Goal: Information Seeking & Learning: Learn about a topic

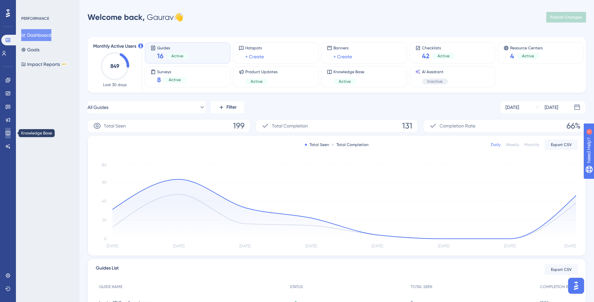
click at [9, 133] on icon at bounding box center [7, 133] width 5 height 5
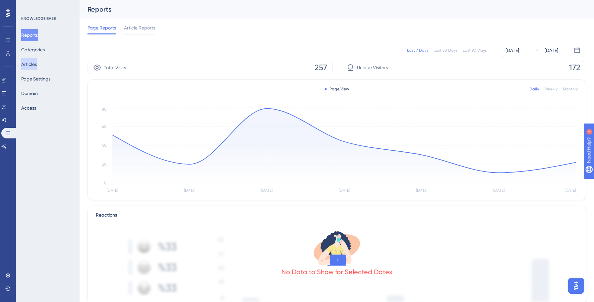
click at [37, 64] on button "Articles" at bounding box center [29, 64] width 16 height 12
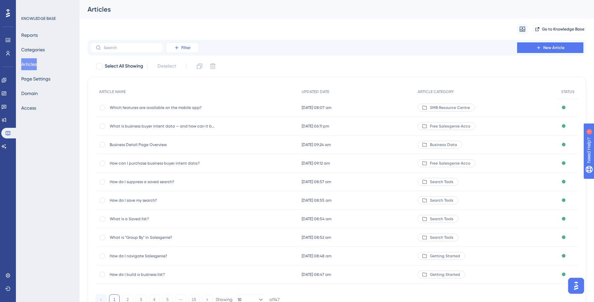
click at [181, 52] on button "Filter" at bounding box center [182, 47] width 33 height 11
click at [185, 107] on span "Category" at bounding box center [180, 106] width 20 height 8
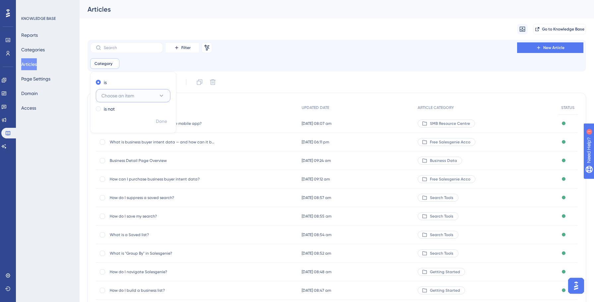
click at [157, 95] on button "Choose an item" at bounding box center [133, 95] width 75 height 13
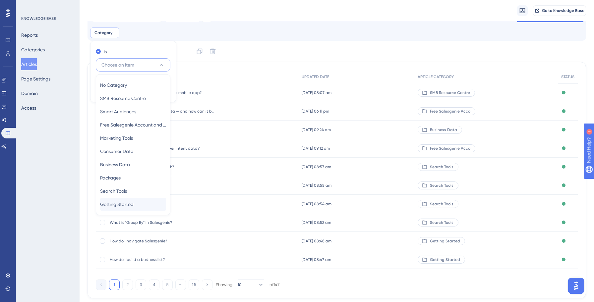
scroll to position [35, 0]
click at [289, 53] on div "Select All Showing Deselect" at bounding box center [340, 50] width 491 height 11
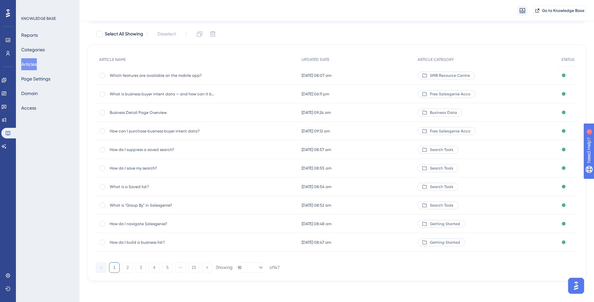
click at [34, 64] on button "Articles" at bounding box center [29, 64] width 16 height 12
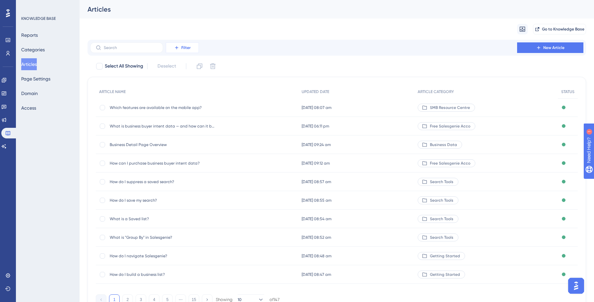
click at [178, 48] on icon at bounding box center [176, 47] width 5 height 5
click at [179, 110] on div "Category Category" at bounding box center [189, 106] width 38 height 13
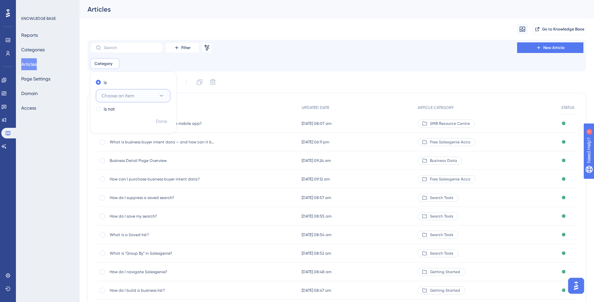
click at [141, 97] on button "Choose an item" at bounding box center [133, 95] width 75 height 13
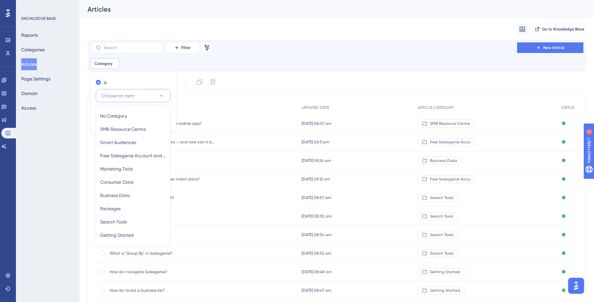
scroll to position [25, 0]
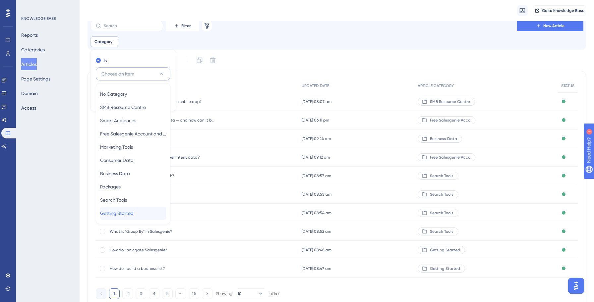
click at [118, 212] on span "Getting Started" at bounding box center [116, 213] width 33 height 8
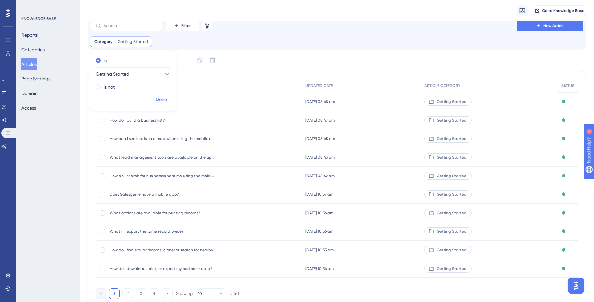
click at [163, 98] on span "Done" at bounding box center [161, 100] width 11 height 8
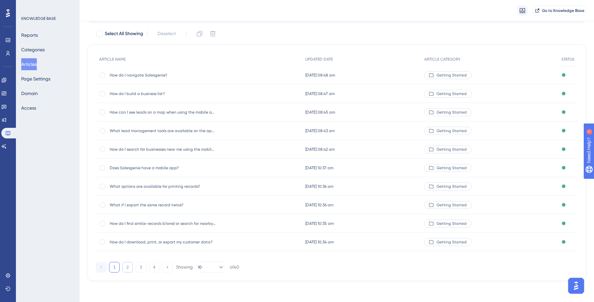
click at [126, 270] on button "2" at bounding box center [127, 267] width 11 height 11
click at [138, 268] on button "3" at bounding box center [141, 267] width 11 height 11
click at [153, 269] on button "4" at bounding box center [154, 267] width 11 height 11
click at [219, 266] on icon at bounding box center [220, 267] width 7 height 7
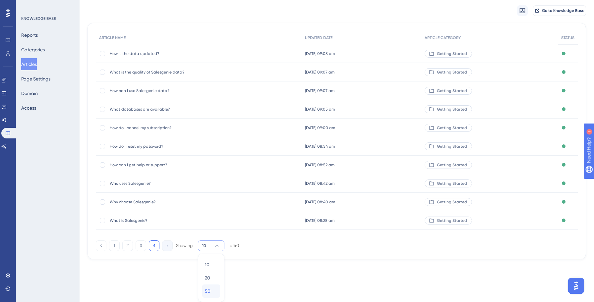
click at [208, 293] on span "50" at bounding box center [208, 291] width 6 height 8
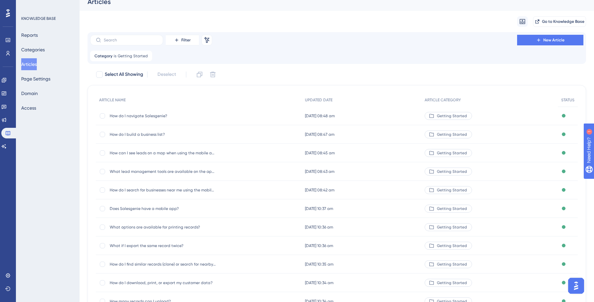
scroll to position [0, 0]
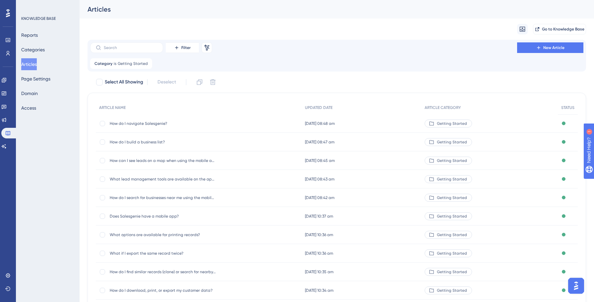
click at [173, 201] on div "How do I search for businesses near me using the mobile app? How do I search fo…" at bounding box center [163, 198] width 106 height 19
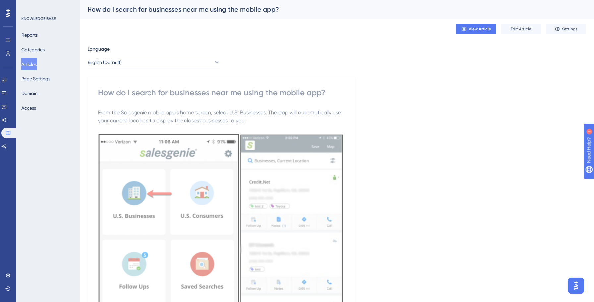
click at [520, 29] on span "Edit Article" at bounding box center [521, 29] width 21 height 5
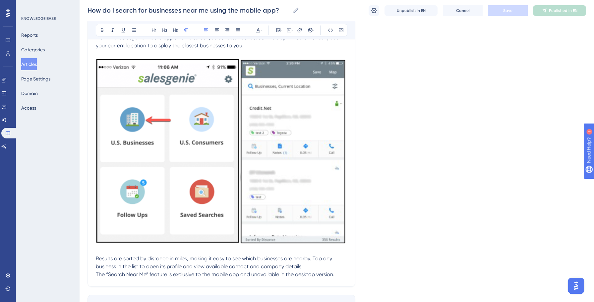
scroll to position [114, 0]
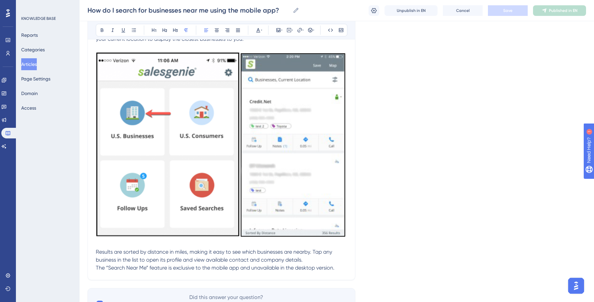
click at [97, 246] on p at bounding box center [221, 244] width 251 height 8
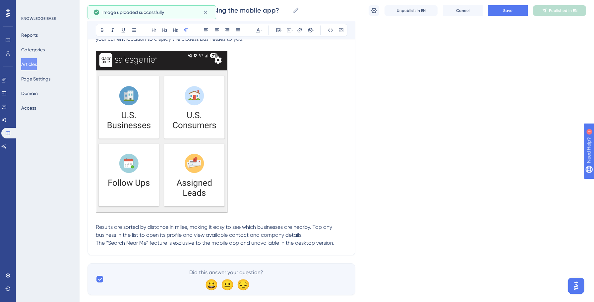
click at [264, 151] on p at bounding box center [221, 133] width 251 height 164
click at [262, 124] on p at bounding box center [221, 133] width 251 height 164
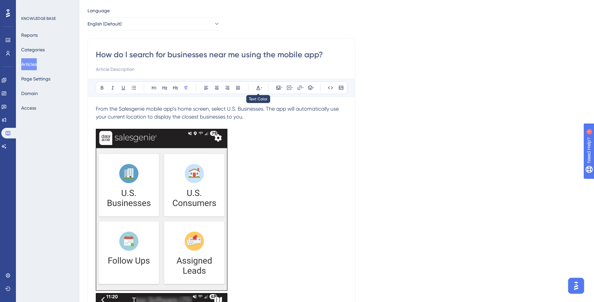
scroll to position [0, 0]
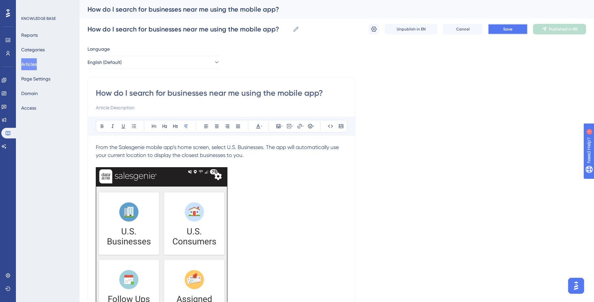
click at [502, 33] on button "Save" at bounding box center [508, 29] width 40 height 11
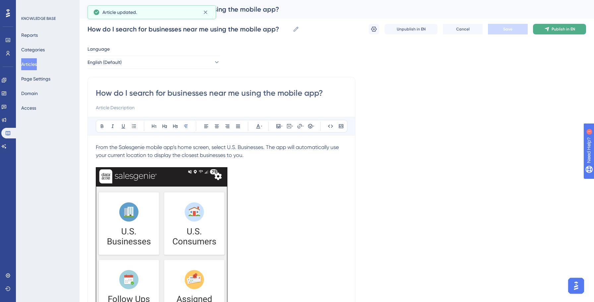
click at [567, 31] on span "Publish in EN" at bounding box center [564, 29] width 24 height 5
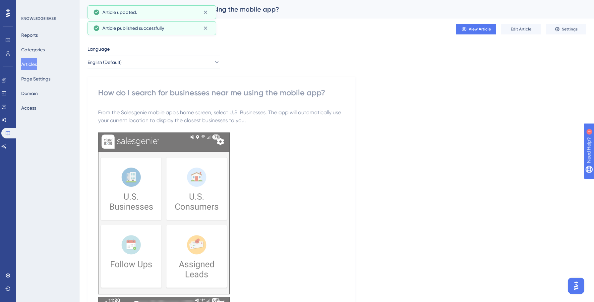
click at [36, 62] on button "Articles" at bounding box center [29, 64] width 16 height 12
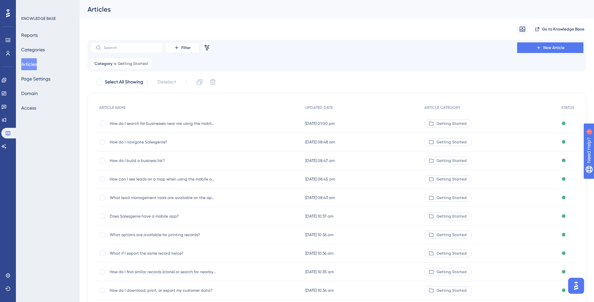
click at [331, 22] on div "Migrate from Go to Knowledge Base" at bounding box center [337, 29] width 499 height 21
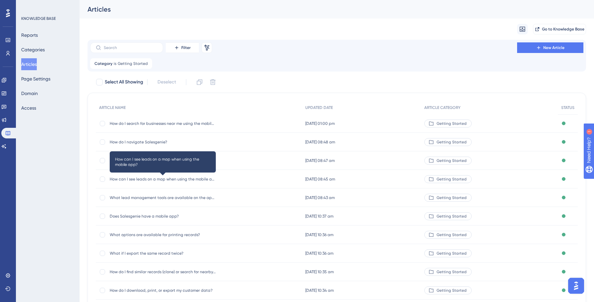
click at [163, 178] on span "How can I see leads on a map when using the mobile app?" at bounding box center [163, 179] width 106 height 5
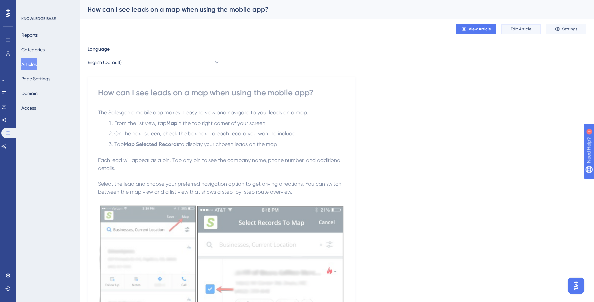
click at [519, 29] on span "Edit Article" at bounding box center [521, 29] width 21 height 5
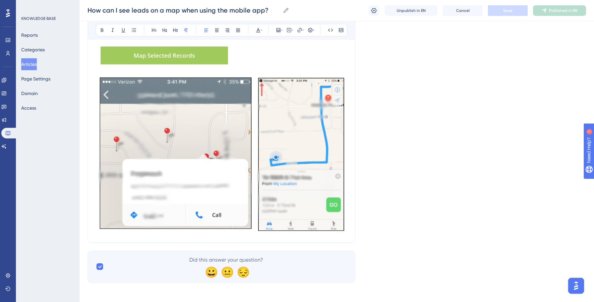
scroll to position [381, 0]
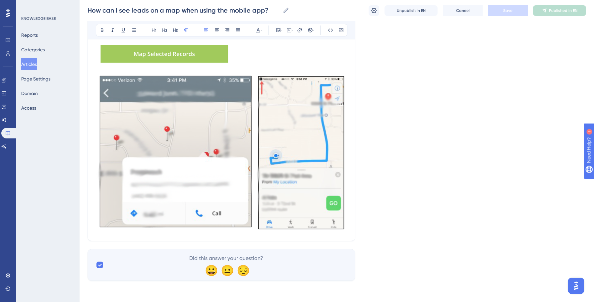
click at [176, 232] on div at bounding box center [221, 153] width 251 height 157
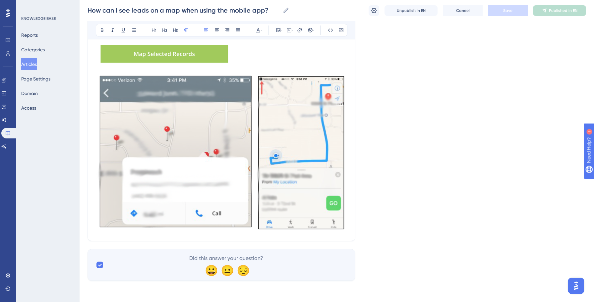
click at [267, 192] on img at bounding box center [221, 152] width 251 height 155
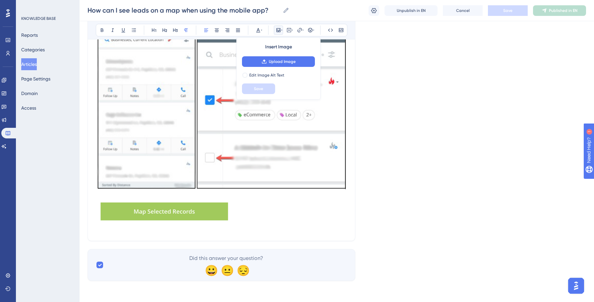
scroll to position [223, 0]
click at [238, 174] on img at bounding box center [221, 102] width 251 height 178
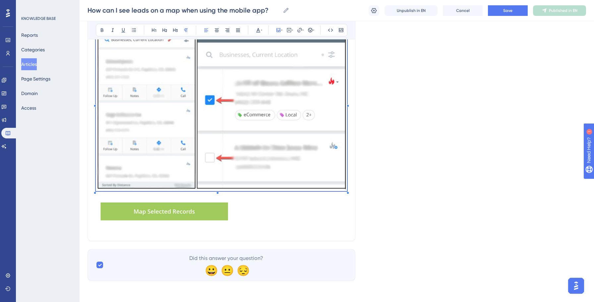
scroll to position [54, 0]
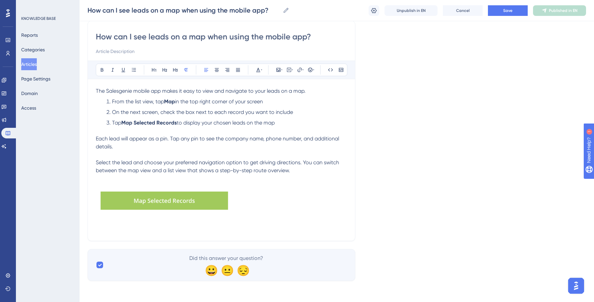
click at [221, 203] on img at bounding box center [165, 202] width 137 height 22
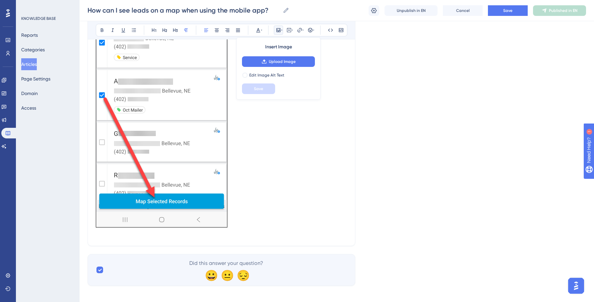
scroll to position [607, 0]
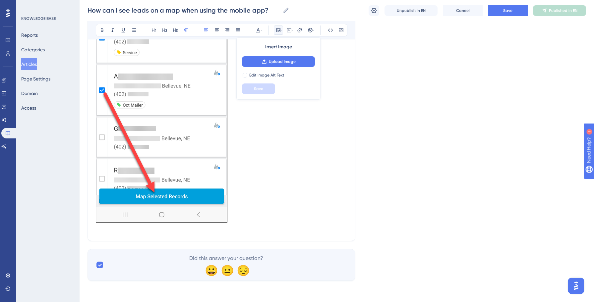
click at [274, 231] on p at bounding box center [221, 229] width 251 height 8
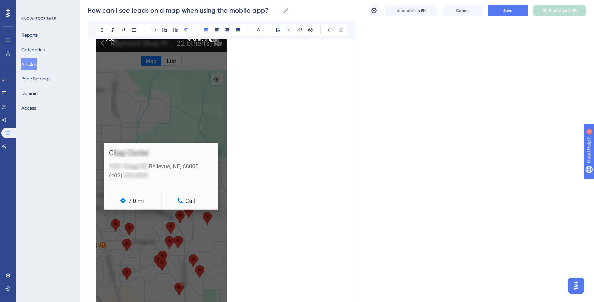
click at [252, 240] on p at bounding box center [221, 180] width 251 height 293
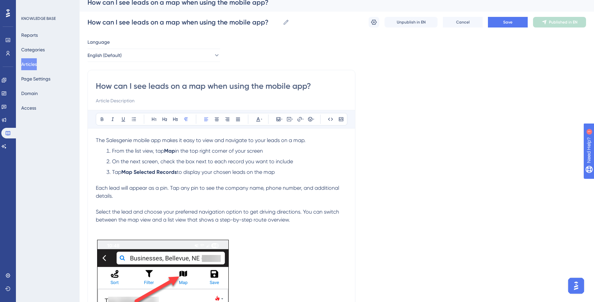
scroll to position [0, 0]
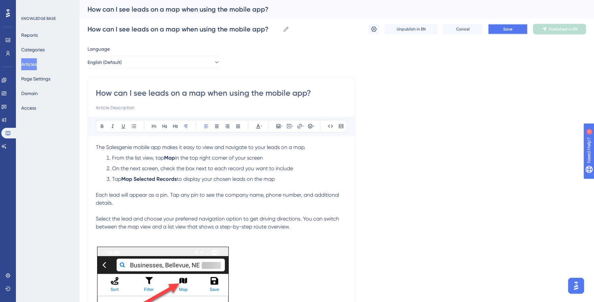
click at [501, 25] on button "Save" at bounding box center [508, 29] width 40 height 11
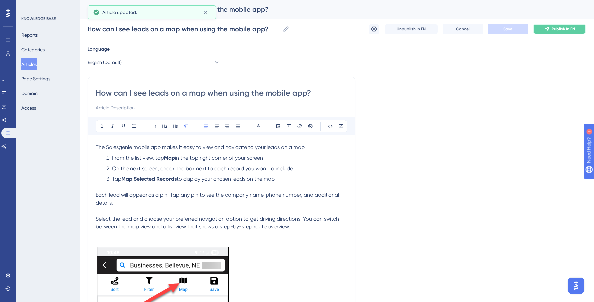
click at [562, 28] on span "Publish in EN" at bounding box center [564, 29] width 24 height 5
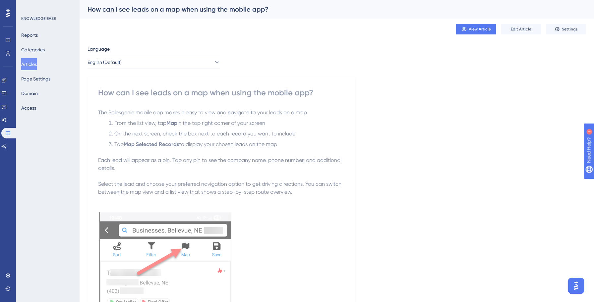
click at [34, 64] on button "Articles" at bounding box center [29, 64] width 16 height 12
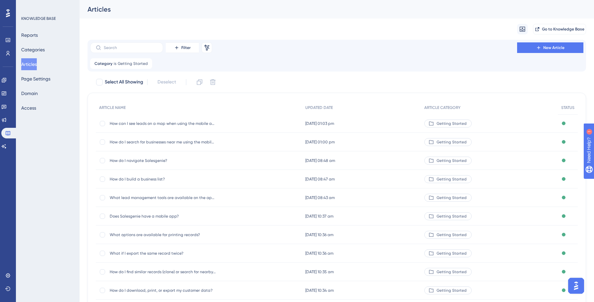
click at [147, 197] on span "What lead management tools are available on the app?" at bounding box center [163, 197] width 106 height 5
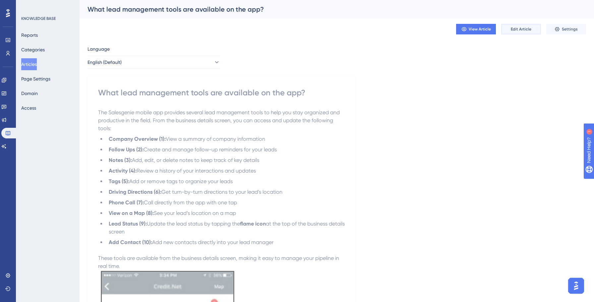
click at [519, 28] on span "Edit Article" at bounding box center [521, 29] width 21 height 5
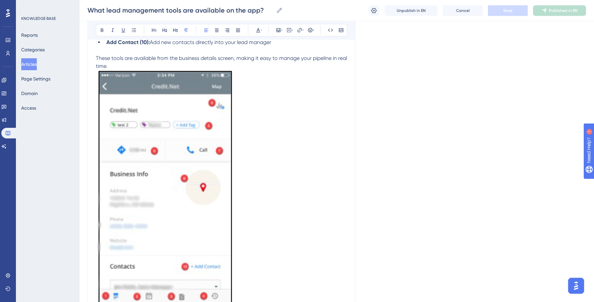
click at [275, 180] on p at bounding box center [221, 190] width 251 height 241
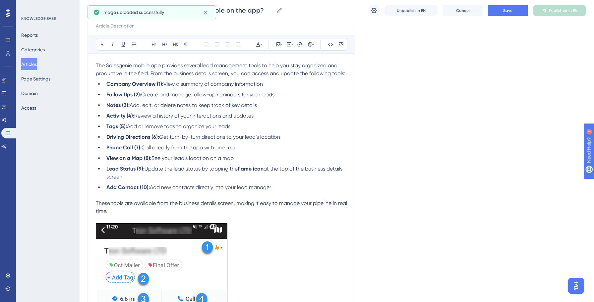
scroll to position [234, 0]
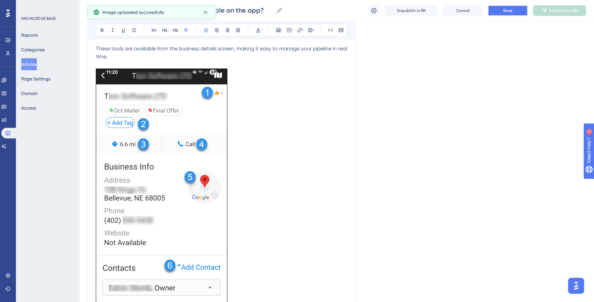
click at [502, 10] on button "Save" at bounding box center [508, 10] width 40 height 11
click at [555, 10] on span "Publish in EN" at bounding box center [564, 10] width 24 height 5
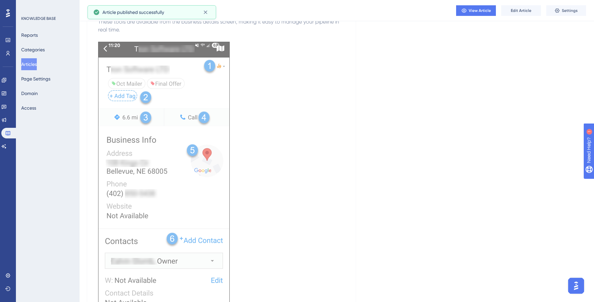
click at [35, 63] on button "Articles" at bounding box center [29, 64] width 16 height 12
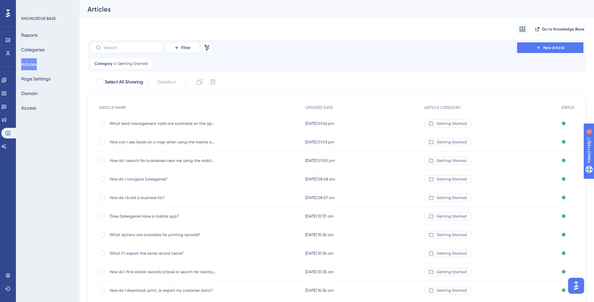
click at [33, 68] on button "Articles" at bounding box center [29, 64] width 16 height 12
click at [7, 95] on icon at bounding box center [3, 93] width 5 height 5
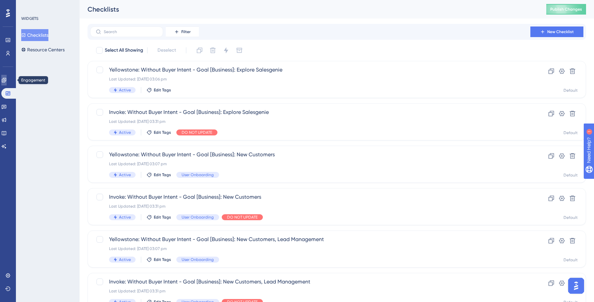
click at [7, 81] on icon at bounding box center [3, 80] width 5 height 5
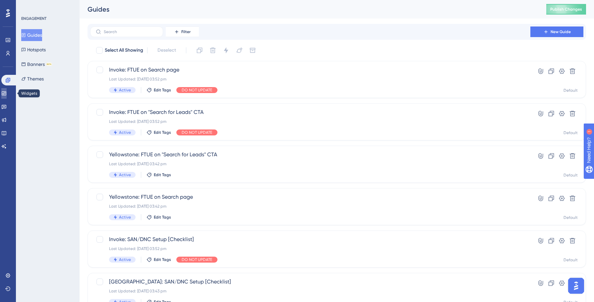
click at [6, 91] on icon at bounding box center [4, 93] width 4 height 4
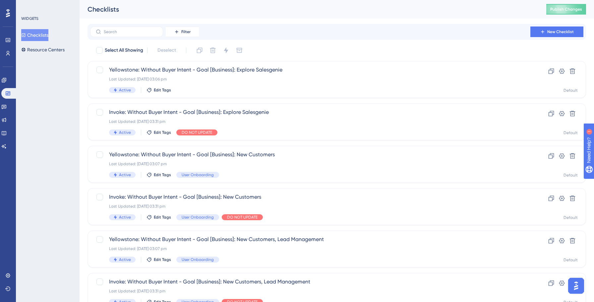
click at [48, 35] on button "Checklists" at bounding box center [34, 35] width 27 height 12
click at [117, 34] on label at bounding box center [126, 32] width 73 height 11
click at [117, 34] on input "text" at bounding box center [131, 31] width 54 height 5
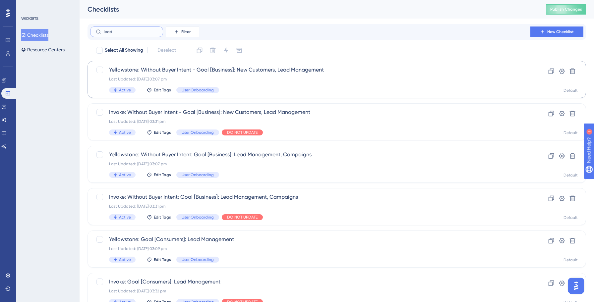
type input "lead"
click at [262, 78] on div "Last Updated: [DATE] 03:07 pm" at bounding box center [310, 79] width 402 height 5
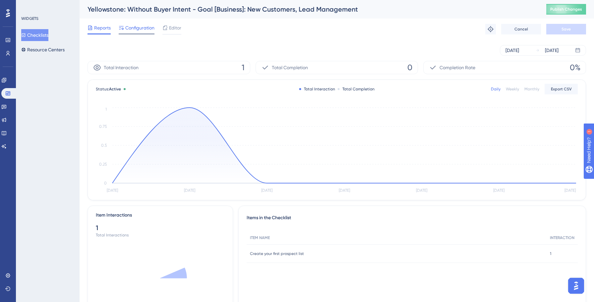
click at [148, 27] on span "Configuration" at bounding box center [139, 28] width 29 height 8
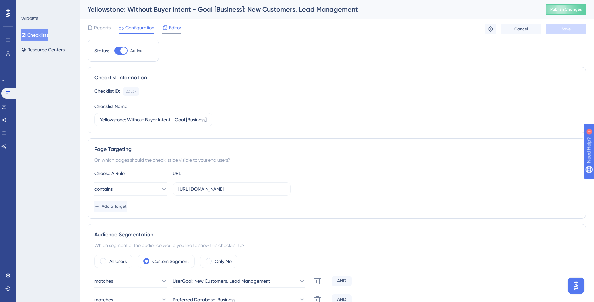
click at [174, 29] on span "Editor" at bounding box center [175, 28] width 12 height 8
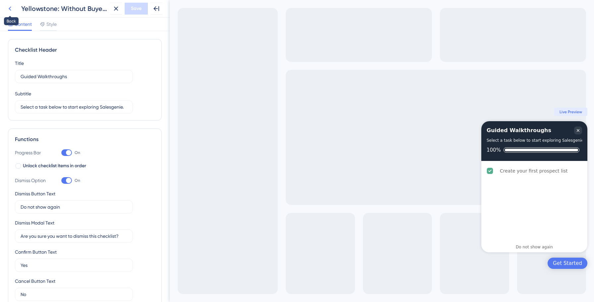
click at [9, 9] on icon at bounding box center [10, 9] width 3 height 4
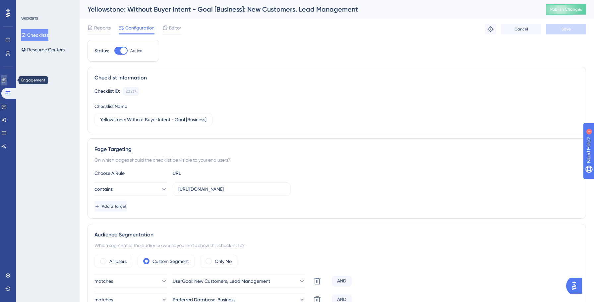
click at [7, 83] on link at bounding box center [3, 80] width 5 height 11
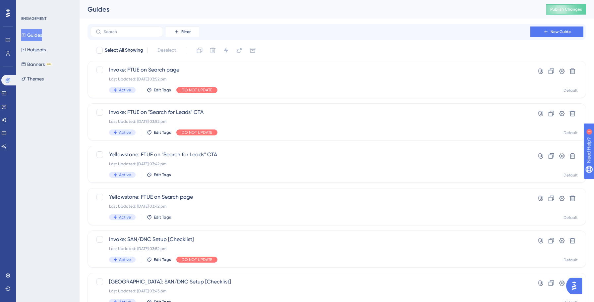
click at [38, 39] on button "Guides" at bounding box center [31, 35] width 21 height 12
click at [559, 35] on button "New Guide" at bounding box center [556, 32] width 53 height 11
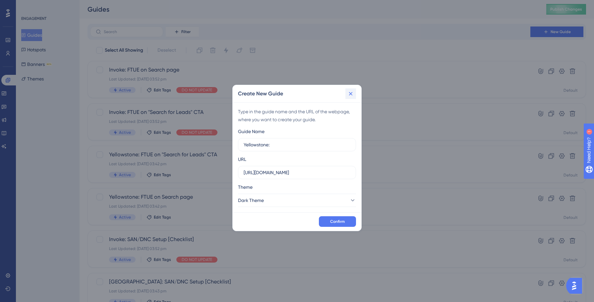
type input "Yellowstone:"
click at [350, 93] on icon at bounding box center [351, 94] width 4 height 4
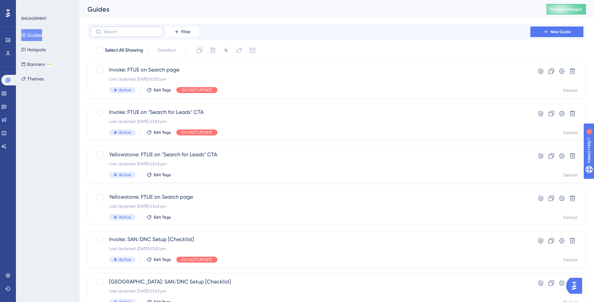
click at [122, 34] on label at bounding box center [126, 32] width 73 height 11
click at [122, 34] on input "text" at bounding box center [131, 31] width 54 height 5
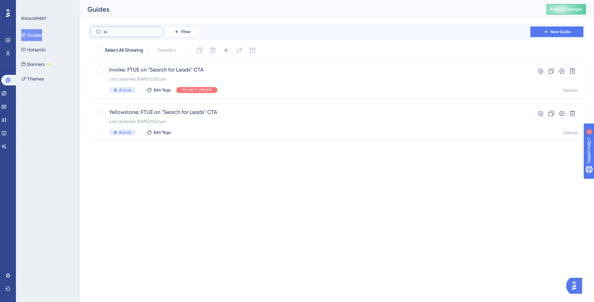
type input "l"
type input "pro"
click at [189, 122] on div "Last Updated: [DATE] 03:44 pm" at bounding box center [310, 121] width 402 height 5
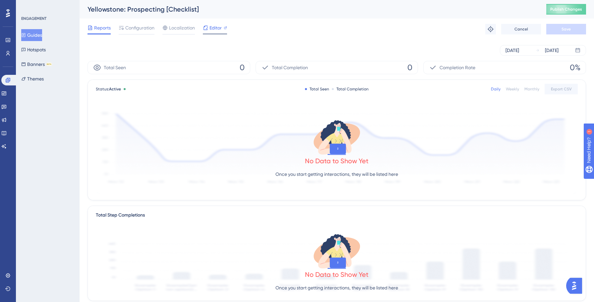
click at [214, 29] on span "Editor" at bounding box center [215, 28] width 12 height 8
click at [5, 124] on link at bounding box center [3, 120] width 5 height 11
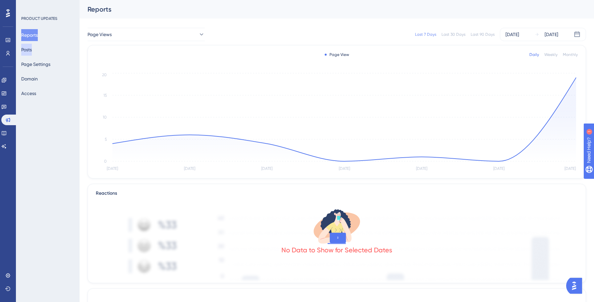
click at [32, 49] on button "Posts" at bounding box center [26, 50] width 11 height 12
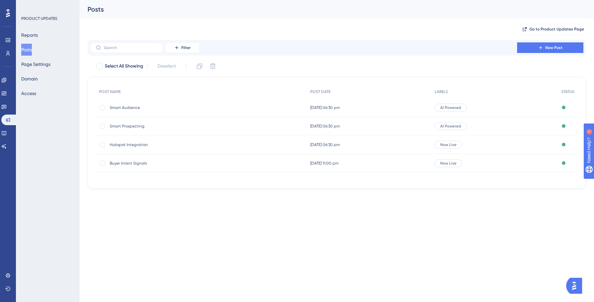
click at [128, 128] on span "Smart Prospecting" at bounding box center [163, 126] width 106 height 5
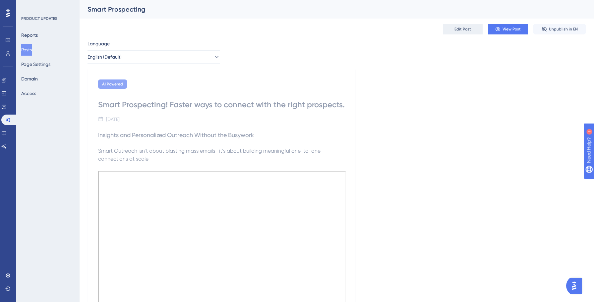
click at [452, 28] on button "Edit Post" at bounding box center [463, 29] width 40 height 11
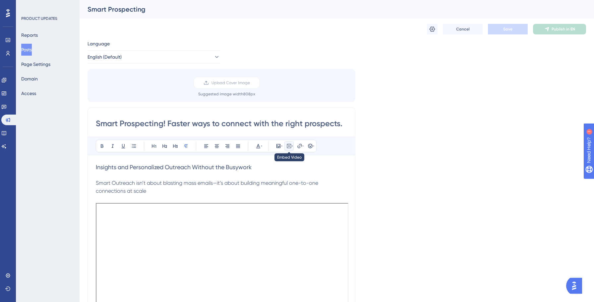
click at [292, 147] on icon at bounding box center [292, 146] width 1 height 5
click at [177, 190] on p "Smart Outreach isn’t about blasting mass emails—it’s about building meaningful …" at bounding box center [221, 187] width 251 height 16
click at [169, 217] on iframe at bounding box center [222, 274] width 253 height 143
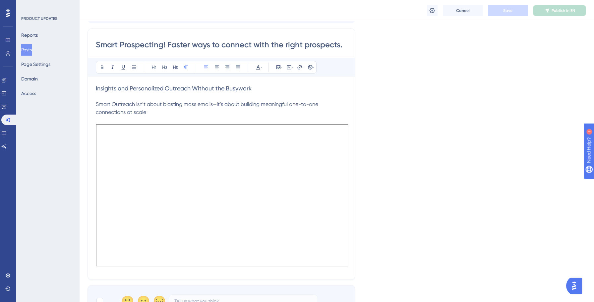
click at [205, 109] on p "Smart Outreach isn’t about blasting mass emails—it’s about building meaningful …" at bounding box center [221, 108] width 251 height 16
click at [287, 67] on icon at bounding box center [288, 67] width 5 height 5
click at [213, 97] on p at bounding box center [221, 96] width 251 height 8
click at [290, 68] on icon at bounding box center [288, 67] width 5 height 5
click at [211, 110] on p "Smart Outreach isn’t about blasting mass emails—it’s about building meaningful …" at bounding box center [221, 108] width 251 height 16
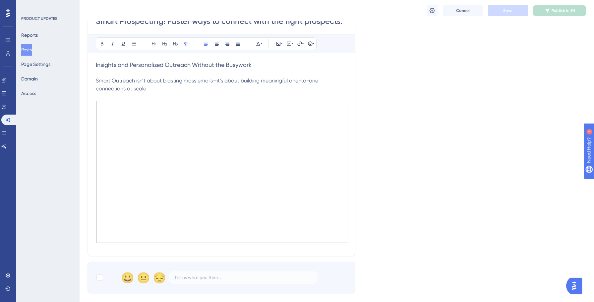
scroll to position [108, 0]
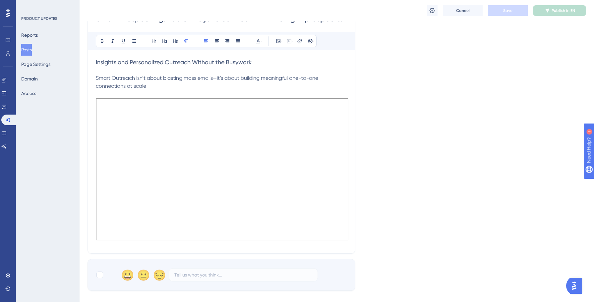
click at [171, 246] on div "Smart Prospecting! Faster ways to connect with the right prospects. Bold Italic…" at bounding box center [222, 128] width 268 height 252
click at [155, 251] on div "Smart Prospecting! Faster ways to connect with the right prospects. Bold Italic…" at bounding box center [222, 128] width 268 height 252
click at [255, 78] on span "Smart Outreach isn’t about blasting mass emails—it’s about building meaningful …" at bounding box center [208, 82] width 224 height 14
click at [289, 42] on icon at bounding box center [288, 40] width 5 height 5
click at [284, 72] on textarea at bounding box center [289, 82] width 101 height 30
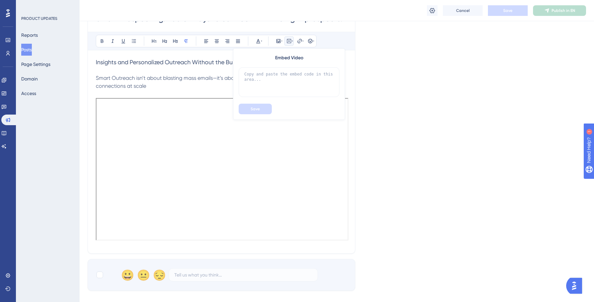
click at [137, 89] on p "Smart Outreach isn’t about blasting mass emails—it’s about building meaningful …" at bounding box center [221, 82] width 251 height 16
click at [154, 82] on p "Smart Outreach isn’t about blasting mass emails—it’s about building meaningful …" at bounding box center [221, 82] width 251 height 16
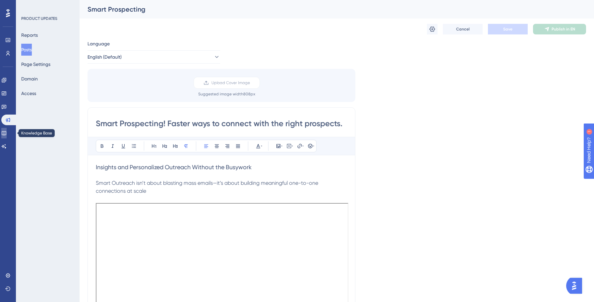
click at [6, 129] on link at bounding box center [3, 133] width 5 height 11
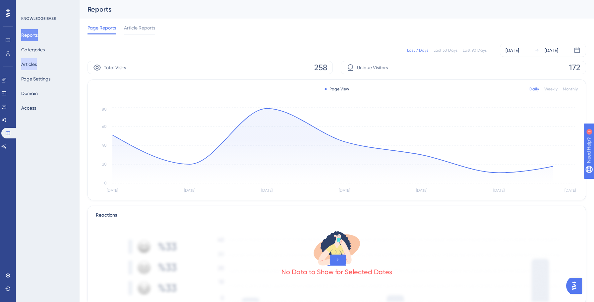
click at [34, 67] on button "Articles" at bounding box center [29, 64] width 16 height 12
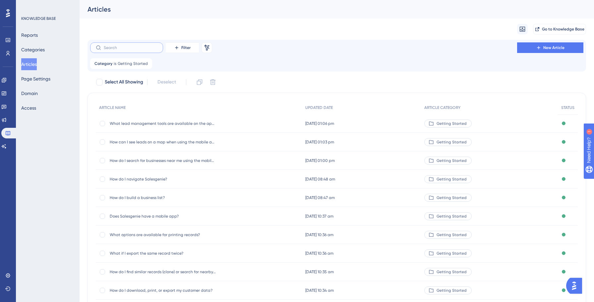
click at [127, 47] on input "text" at bounding box center [131, 47] width 54 height 5
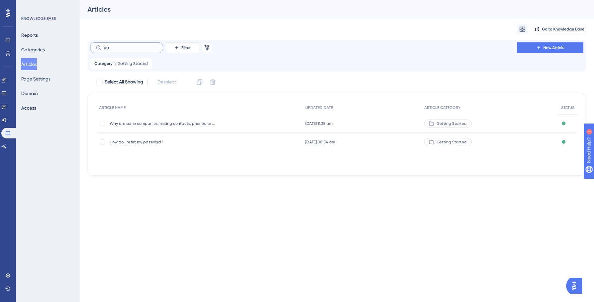
type input "pac"
checkbox input "true"
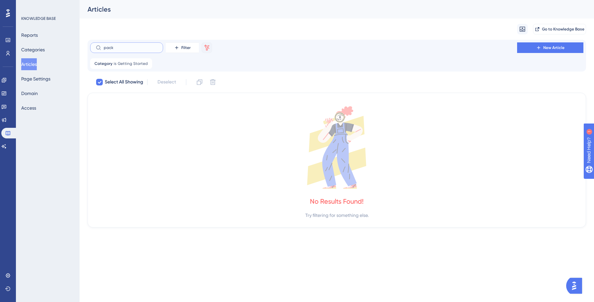
type input "pack"
click at [208, 47] on icon at bounding box center [207, 47] width 7 height 7
checkbox input "false"
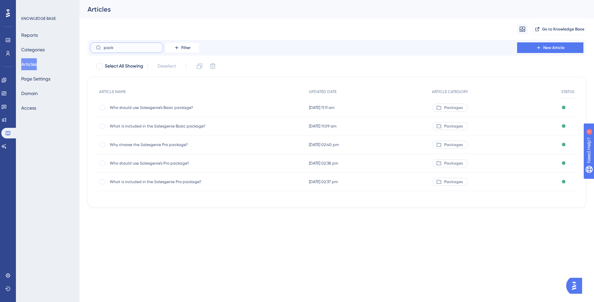
click at [135, 48] on input "pack" at bounding box center [131, 47] width 54 height 5
type input "package"
click at [153, 108] on span "Who should use Salesgenie’s Basic package?" at bounding box center [163, 107] width 106 height 5
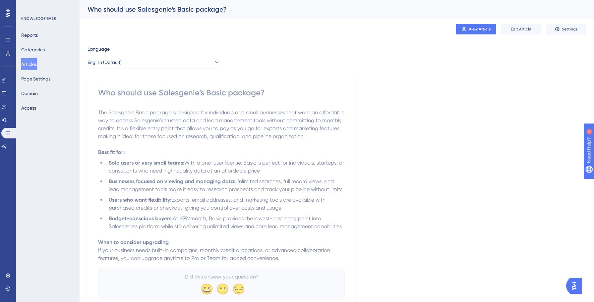
click at [37, 65] on button "Articles" at bounding box center [29, 64] width 16 height 12
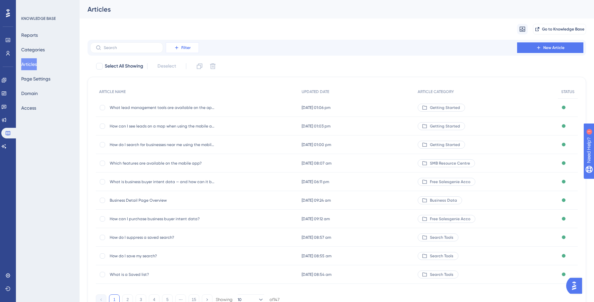
click at [184, 47] on span "Filter" at bounding box center [185, 47] width 9 height 5
click at [189, 109] on span "Category" at bounding box center [180, 106] width 20 height 8
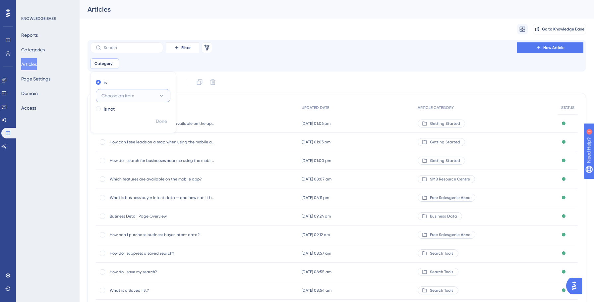
click at [147, 95] on button "Choose an item" at bounding box center [133, 95] width 75 height 13
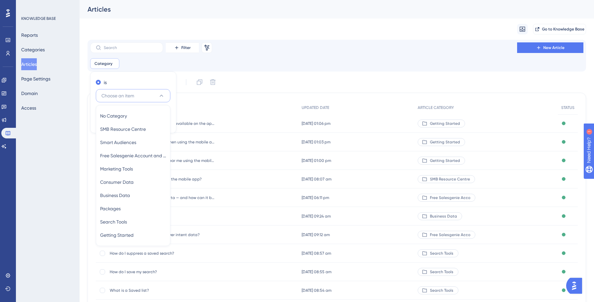
scroll to position [25, 0]
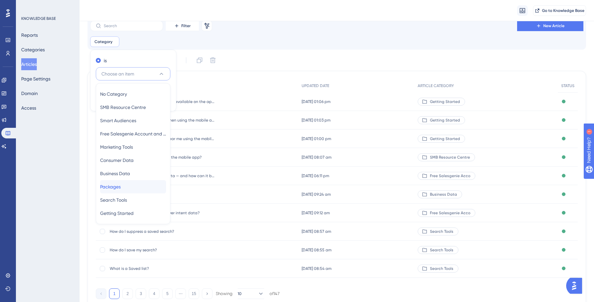
click at [121, 184] on span "Packages" at bounding box center [110, 187] width 21 height 8
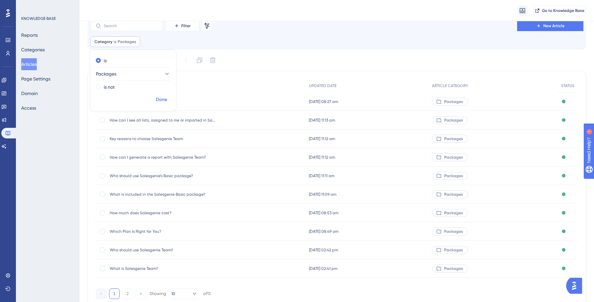
click at [163, 101] on span "Done" at bounding box center [161, 100] width 11 height 8
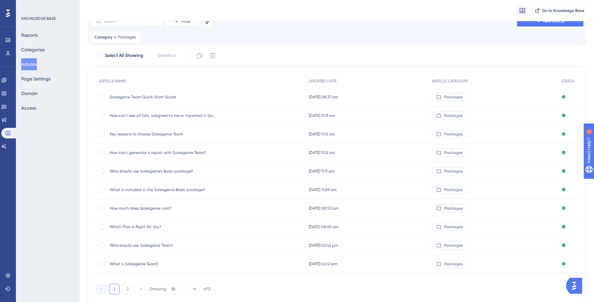
scroll to position [0, 0]
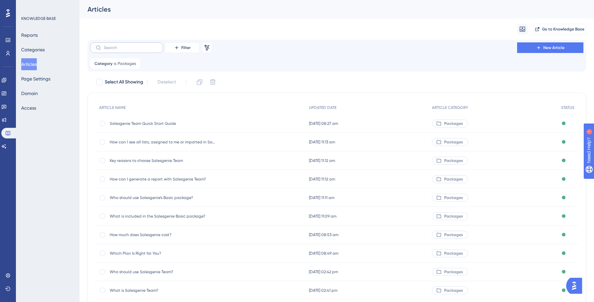
click at [138, 50] on label at bounding box center [126, 47] width 73 height 11
click at [138, 50] on input "text" at bounding box center [131, 47] width 54 height 5
type input "ex"
checkbox input "true"
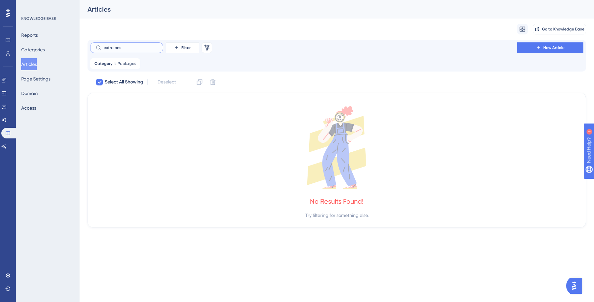
type input "extra cost"
click at [127, 47] on input "extra cost" at bounding box center [131, 47] width 54 height 5
checkbox input "false"
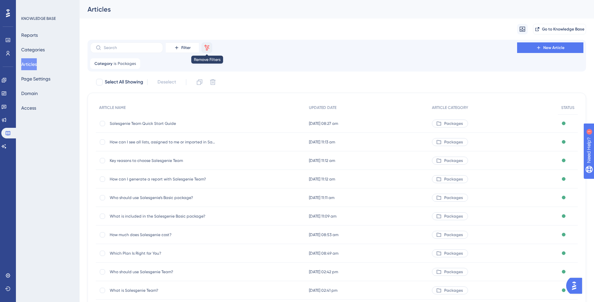
click at [207, 48] on icon at bounding box center [207, 47] width 7 height 7
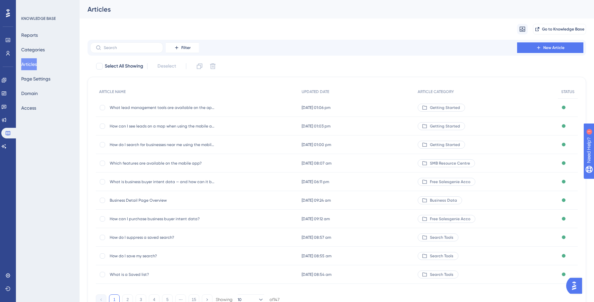
click at [280, 53] on div "Filter New Article" at bounding box center [336, 47] width 493 height 11
click at [125, 47] on input "text" at bounding box center [131, 47] width 54 height 5
click at [261, 20] on div "Migrate from Go to Knowledge Base" at bounding box center [337, 29] width 499 height 21
click at [6, 86] on div "Engagement Widgets Feedback Product Updates Knowledge Base AI Assistant" at bounding box center [7, 113] width 13 height 77
click at [6, 83] on icon at bounding box center [3, 80] width 5 height 5
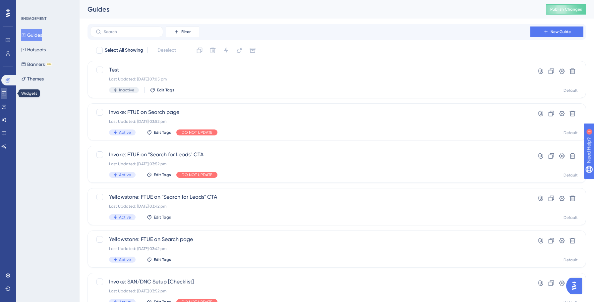
click at [7, 96] on icon at bounding box center [3, 93] width 5 height 5
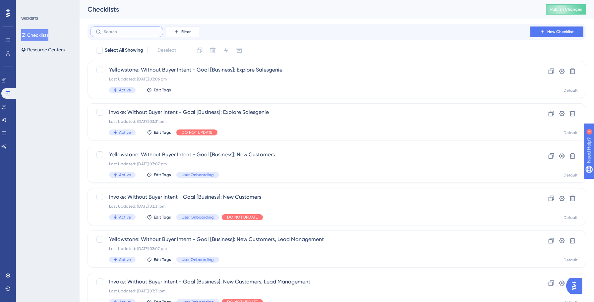
click at [122, 31] on input "text" at bounding box center [131, 31] width 54 height 5
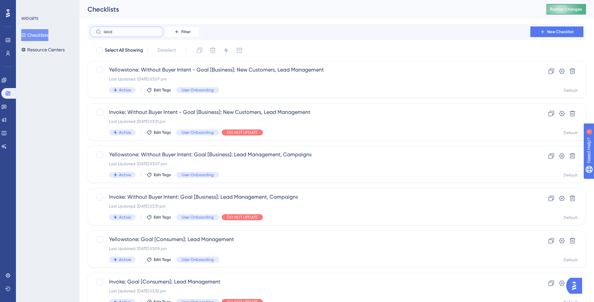
type input "lead"
click at [563, 9] on span "Publish Changes" at bounding box center [566, 9] width 32 height 5
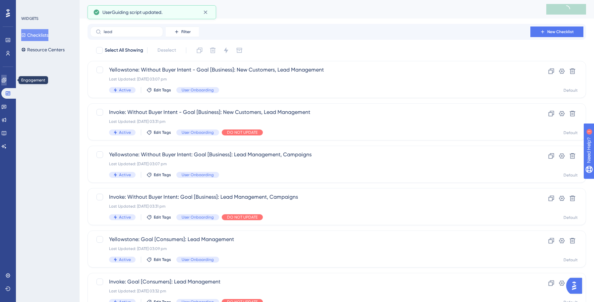
click at [7, 83] on link at bounding box center [3, 80] width 5 height 11
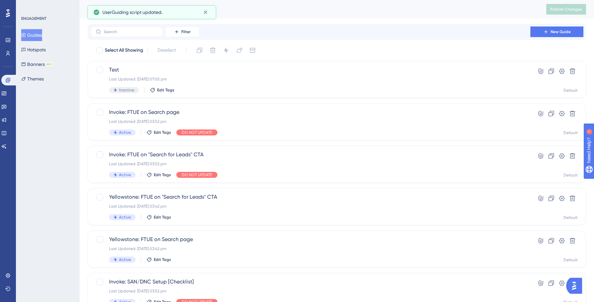
click at [37, 35] on button "Guides" at bounding box center [31, 35] width 21 height 12
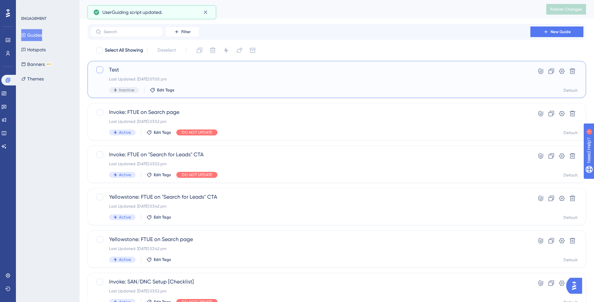
click at [101, 70] on div at bounding box center [99, 70] width 7 height 7
checkbox input "true"
click at [214, 49] on icon at bounding box center [213, 51] width 6 height 6
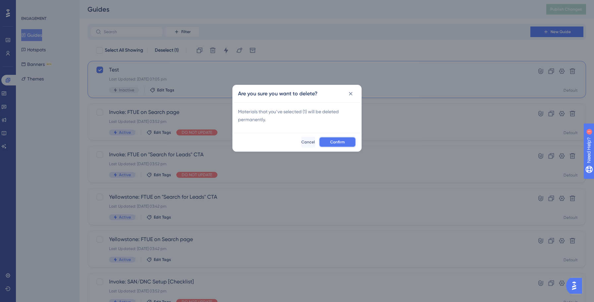
click at [328, 144] on button "Confirm" at bounding box center [337, 142] width 37 height 11
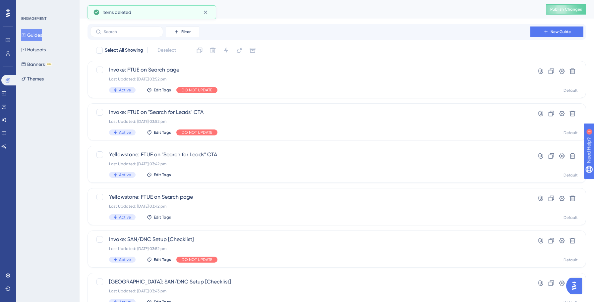
click at [63, 134] on div "ENGAGEMENT Guides Hotspots Banners BETA Themes" at bounding box center [48, 151] width 64 height 302
click at [128, 31] on input "text" at bounding box center [131, 31] width 54 height 5
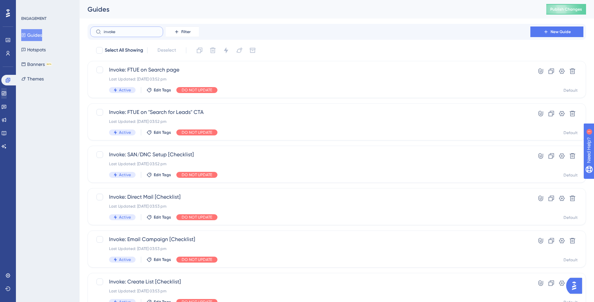
type input "invoke"
click at [7, 94] on icon at bounding box center [3, 93] width 5 height 5
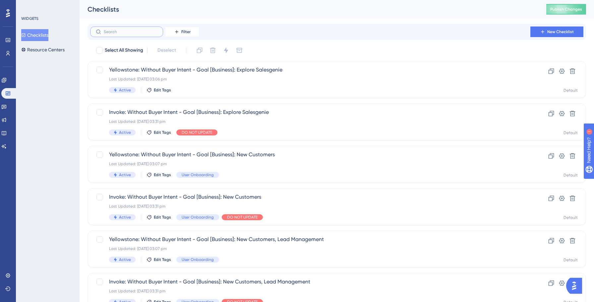
click at [132, 31] on input "text" at bounding box center [131, 31] width 54 height 5
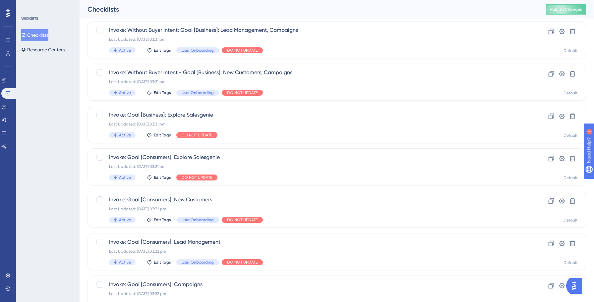
scroll to position [212, 0]
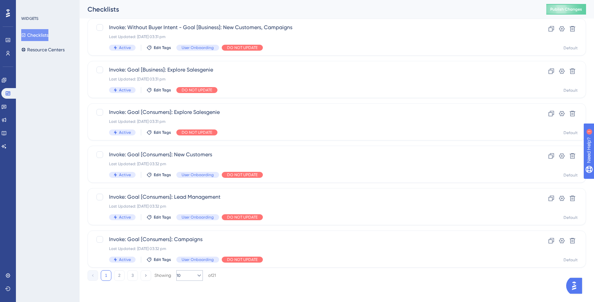
type input "invoke"
click at [199, 276] on button "10" at bounding box center [189, 275] width 27 height 11
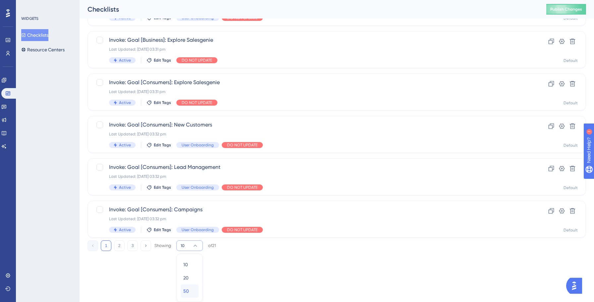
click at [188, 288] on span "50" at bounding box center [186, 291] width 6 height 8
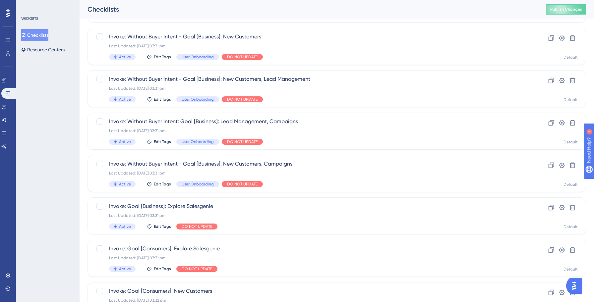
scroll to position [0, 0]
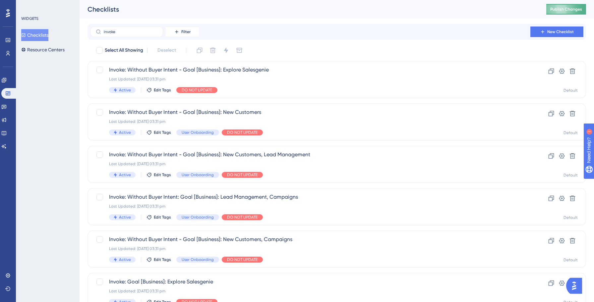
click at [570, 9] on span "Publish Changes" at bounding box center [566, 9] width 32 height 5
drag, startPoint x: 570, startPoint y: 9, endPoint x: 562, endPoint y: 10, distance: 8.7
click at [562, 10] on button at bounding box center [566, 9] width 40 height 11
click at [44, 35] on button "Checklists" at bounding box center [34, 35] width 27 height 12
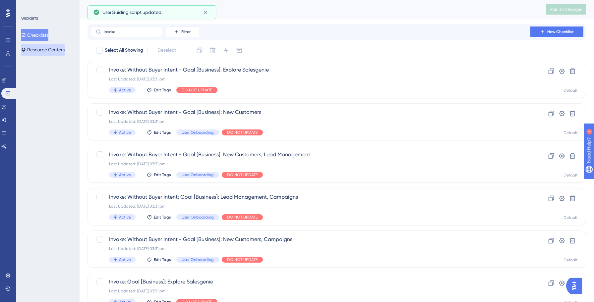
click at [44, 49] on button "Resource Centers" at bounding box center [42, 50] width 43 height 12
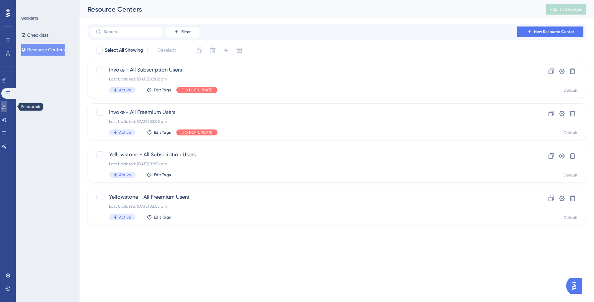
click at [5, 110] on link at bounding box center [3, 106] width 5 height 11
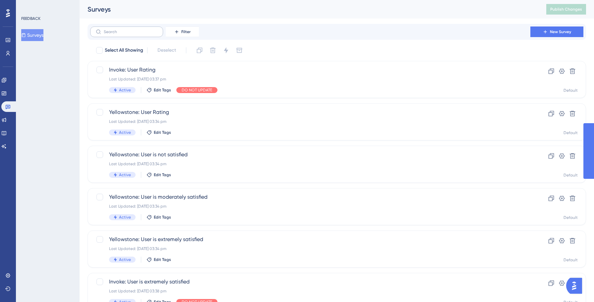
click at [126, 34] on label at bounding box center [126, 32] width 73 height 11
click at [126, 34] on input "text" at bounding box center [131, 31] width 54 height 5
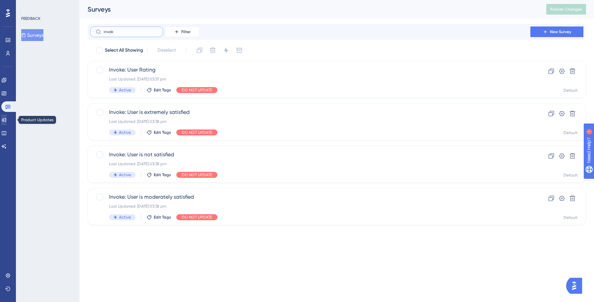
type input "invok"
click at [7, 119] on icon at bounding box center [3, 119] width 5 height 5
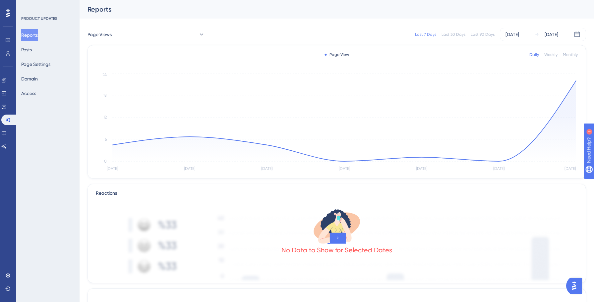
click at [27, 131] on div "PRODUCT UPDATES Reports Posts Page Settings Domain Access" at bounding box center [48, 151] width 64 height 302
click at [253, 29] on div "Last 7 Days Last 30 Days Last 90 Days [DATE] [DATE]" at bounding box center [399, 34] width 373 height 13
click at [7, 132] on link at bounding box center [3, 133] width 5 height 11
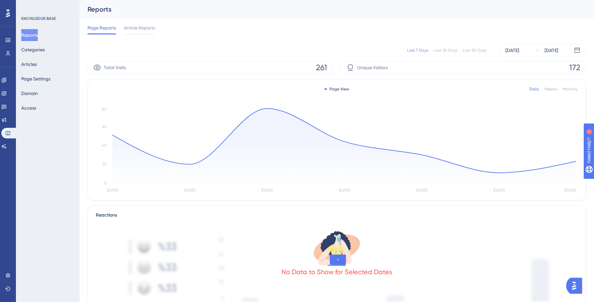
click at [55, 155] on div "KNOWLEDGE BASE Reports Categories Articles Page Settings Domain Access" at bounding box center [48, 151] width 64 height 302
click at [207, 57] on div "Last 7 Days Last 30 Days Last 90 Days [DATE] [DATE]" at bounding box center [337, 50] width 499 height 21
